Goal: Find specific page/section: Find specific page/section

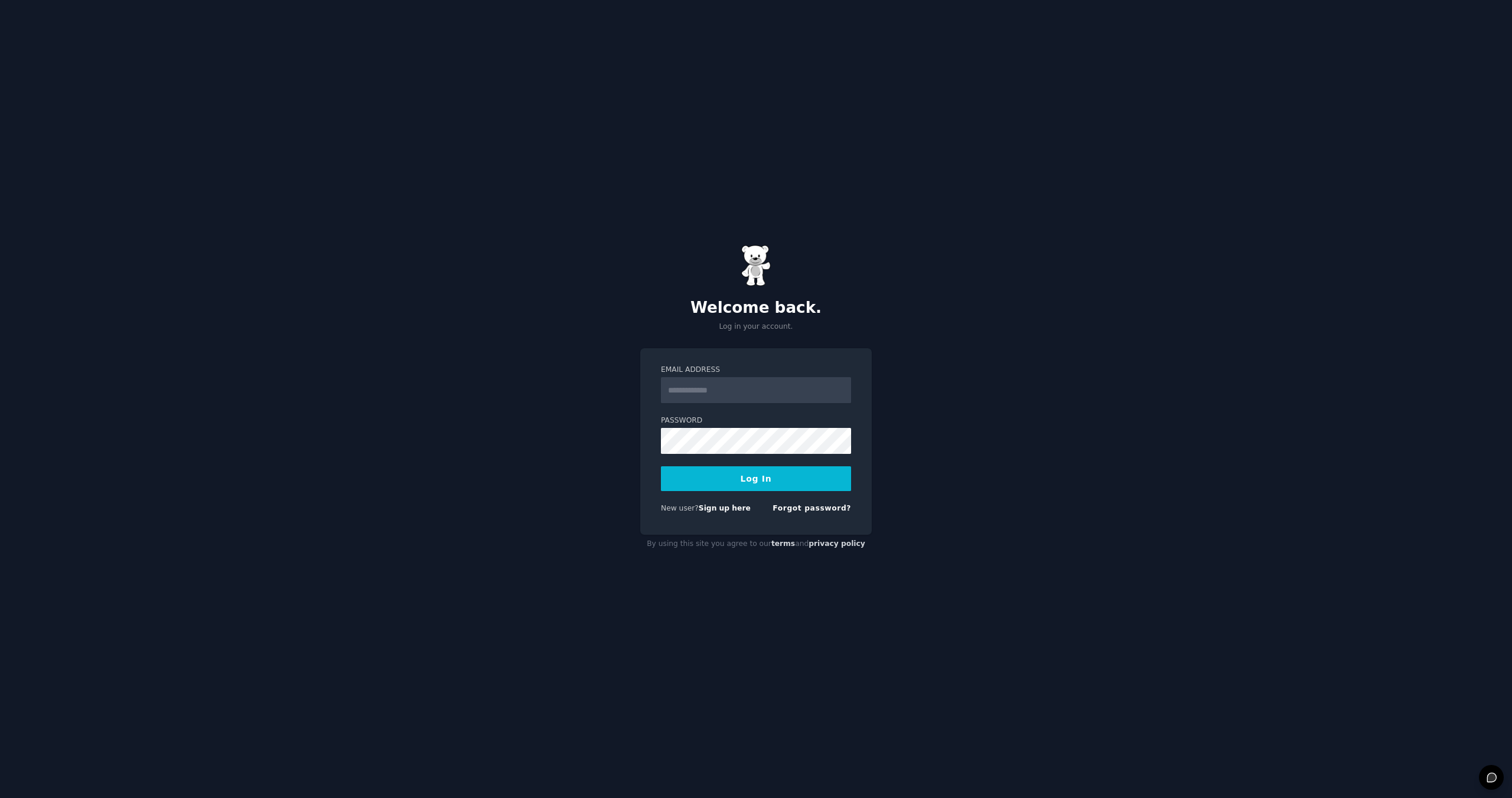
click at [704, 386] on input "Email Address" at bounding box center [756, 391] width 190 height 26
click at [697, 387] on input "Email Address" at bounding box center [756, 391] width 190 height 26
click at [0, 798] on com-1password-button at bounding box center [0, 798] width 0 height 0
click at [743, 384] on input "Email Address" at bounding box center [756, 391] width 190 height 26
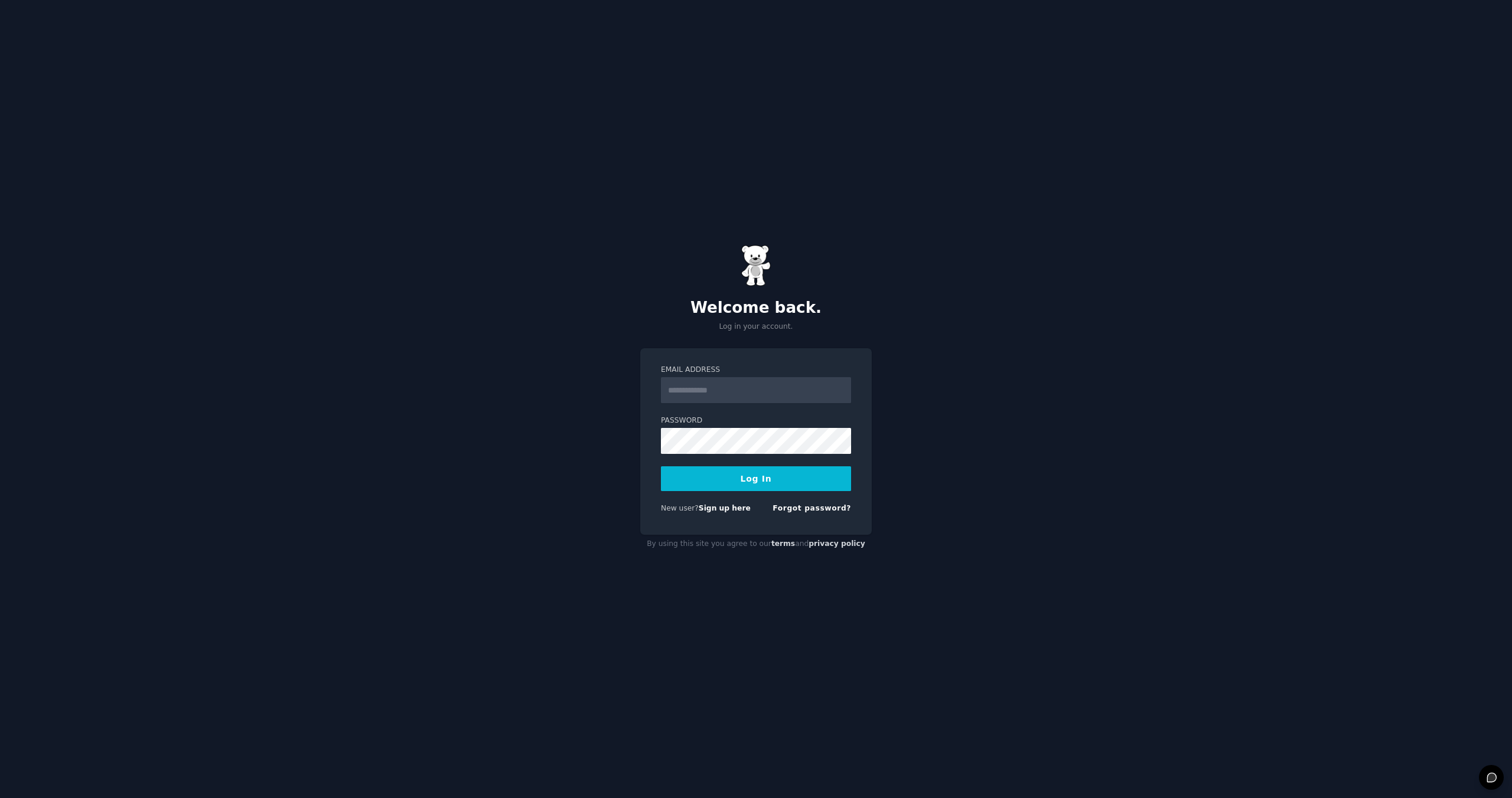
click at [701, 391] on input "Email Address" at bounding box center [756, 391] width 190 height 26
click at [677, 389] on input "Email Address" at bounding box center [756, 391] width 190 height 26
type input "**********"
click at [790, 477] on button "Log In" at bounding box center [756, 478] width 190 height 25
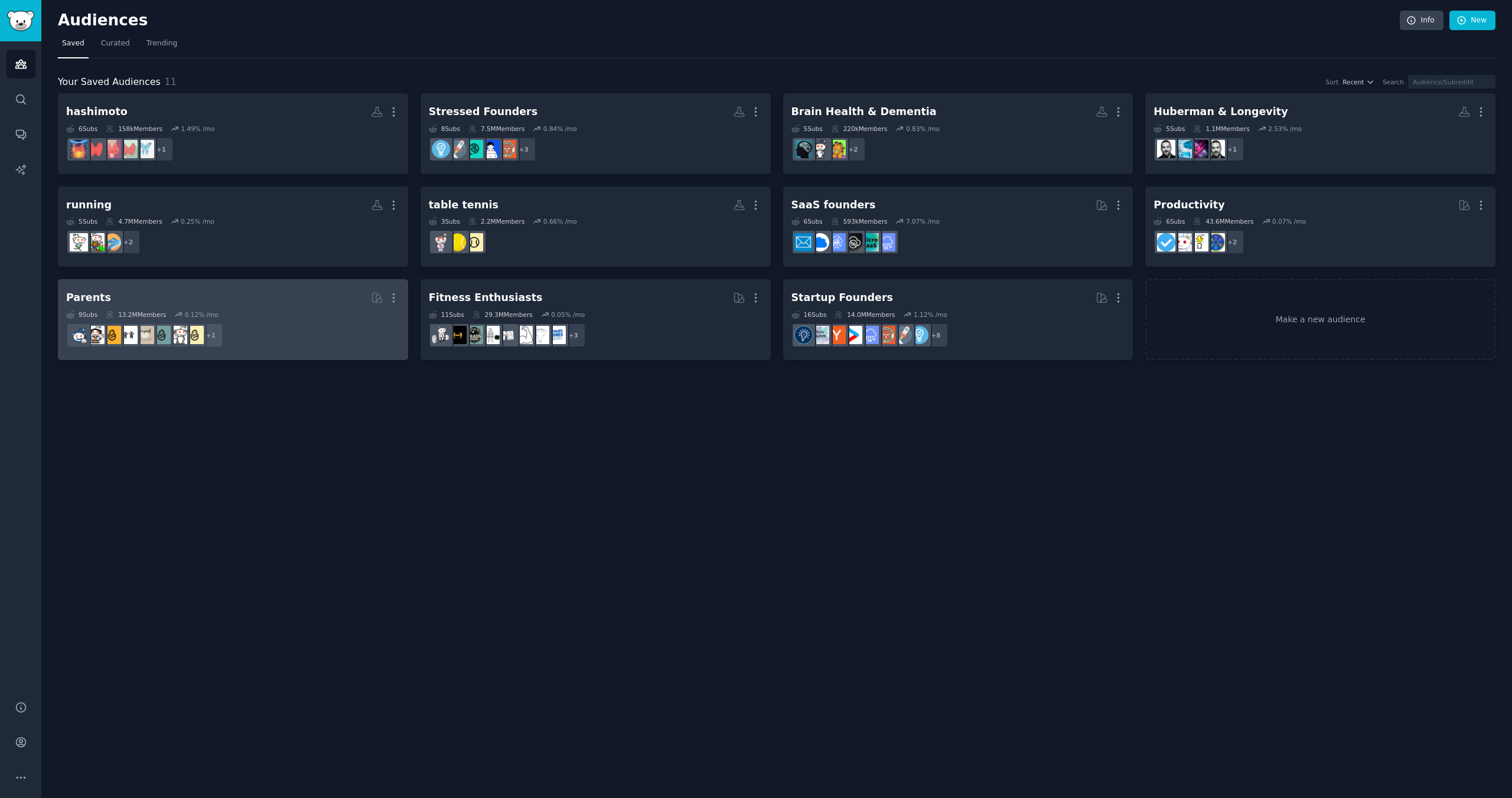
click at [289, 335] on dd "+ 1" at bounding box center [233, 335] width 333 height 33
